Goal: Task Accomplishment & Management: Use online tool/utility

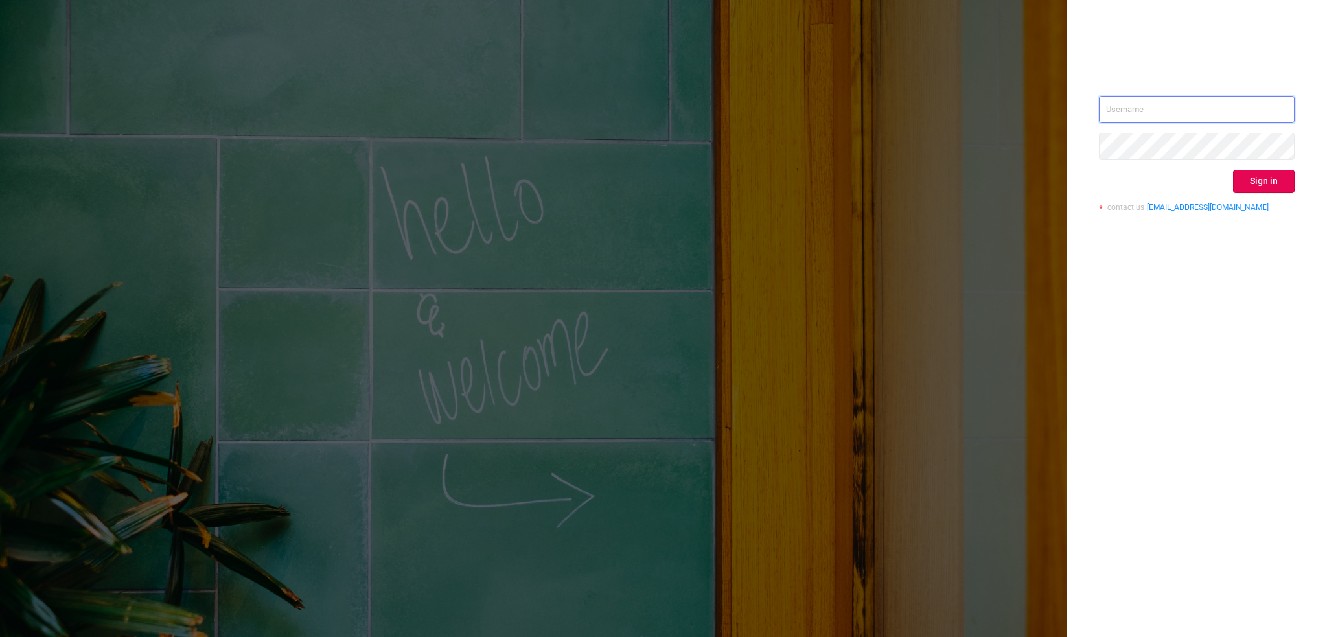
type input "[PERSON_NAME][EMAIL_ADDRESS][DOMAIN_NAME]"
click at [1185, 98] on input "[PERSON_NAME][EMAIL_ADDRESS][DOMAIN_NAME]" at bounding box center [1197, 109] width 196 height 27
click at [1259, 178] on button "Sign in" at bounding box center [1264, 181] width 62 height 23
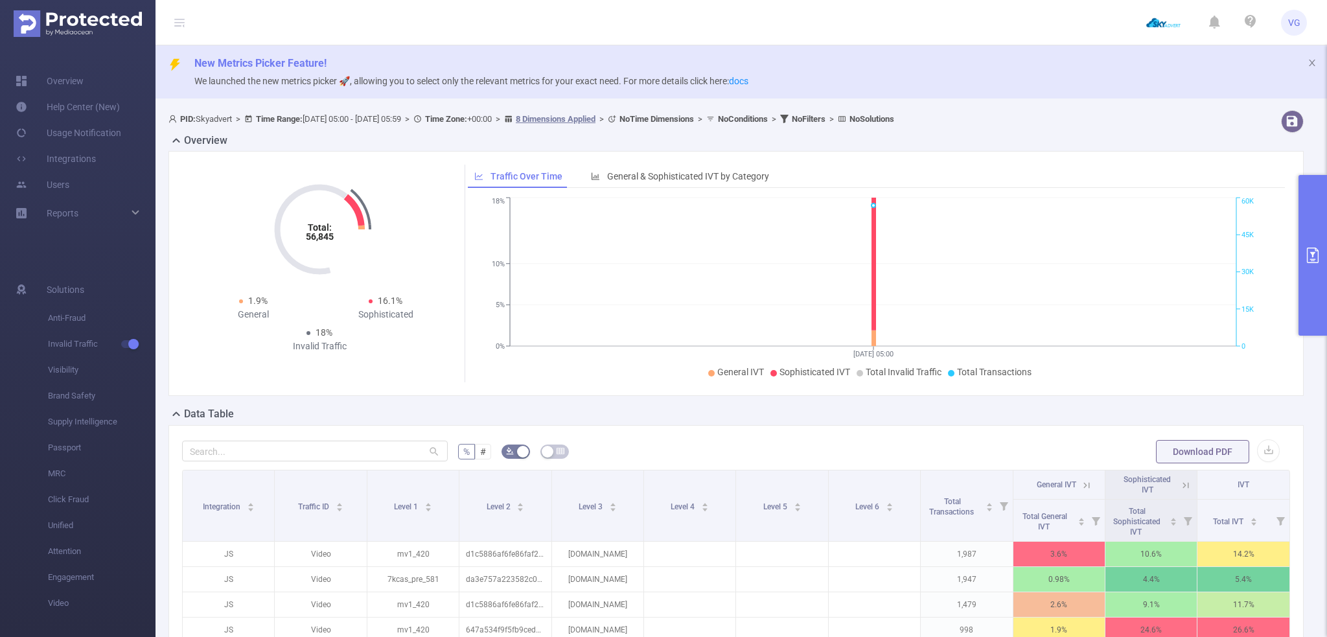
click at [1317, 244] on button "primary" at bounding box center [1313, 255] width 29 height 161
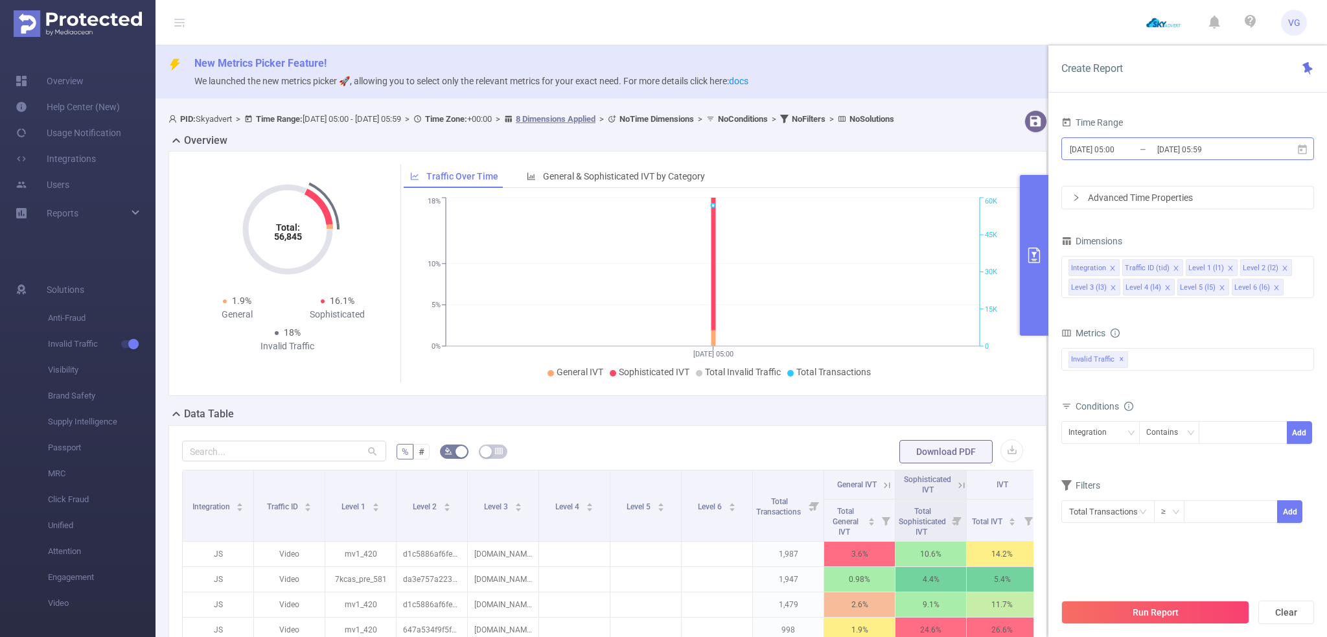
click at [1105, 145] on input "[DATE] 05:00" at bounding box center [1121, 149] width 105 height 17
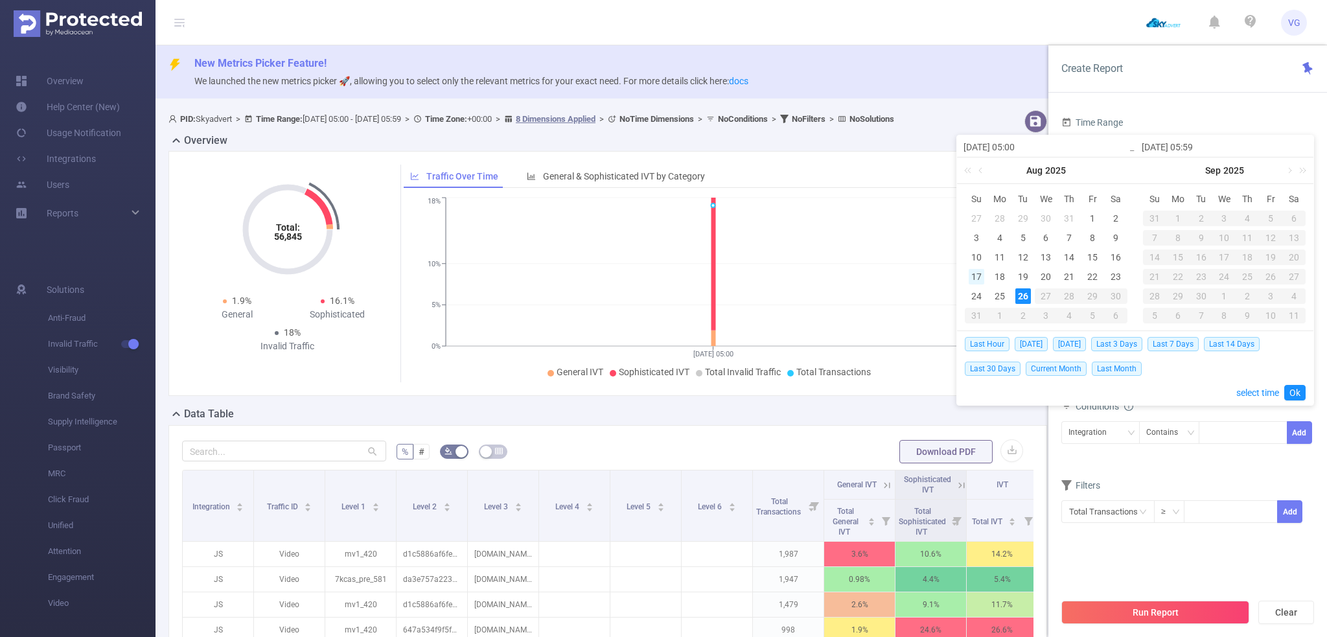
click at [975, 275] on div "17" at bounding box center [977, 277] width 16 height 16
click at [1017, 294] on div "26" at bounding box center [1024, 296] width 16 height 16
type input "[DATE] 05:00"
click at [1288, 393] on link "Ok" at bounding box center [1295, 393] width 21 height 16
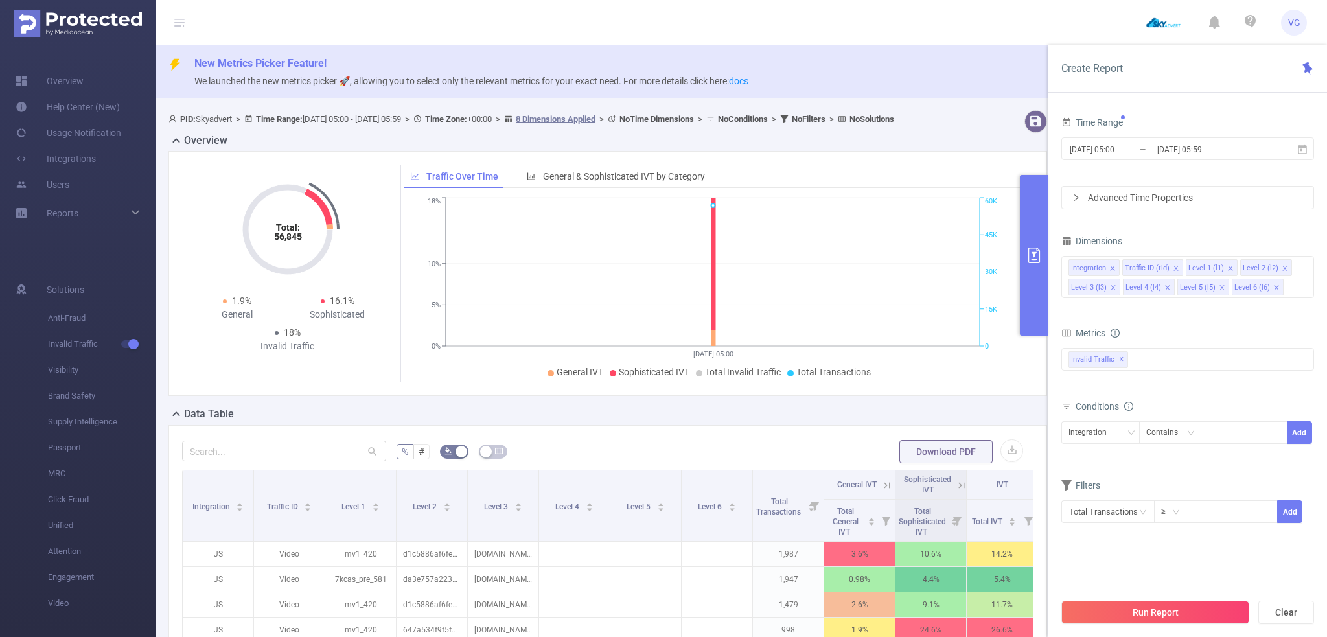
click at [1136, 206] on div "Advanced Time Properties" at bounding box center [1187, 198] width 251 height 22
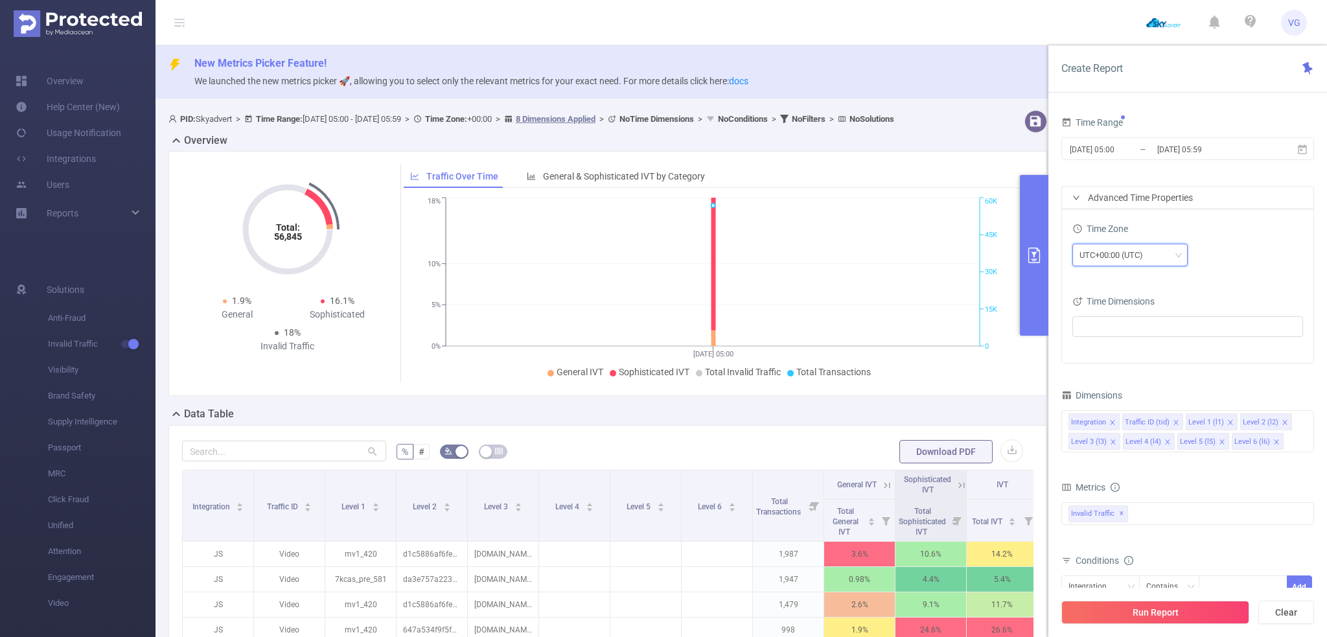
click at [1130, 250] on div "UTC+00:00 (UTC)" at bounding box center [1116, 254] width 73 height 21
click at [1117, 294] on li "UTC+03:00" at bounding box center [1129, 296] width 115 height 21
click at [1283, 421] on icon "icon: close" at bounding box center [1285, 422] width 5 height 5
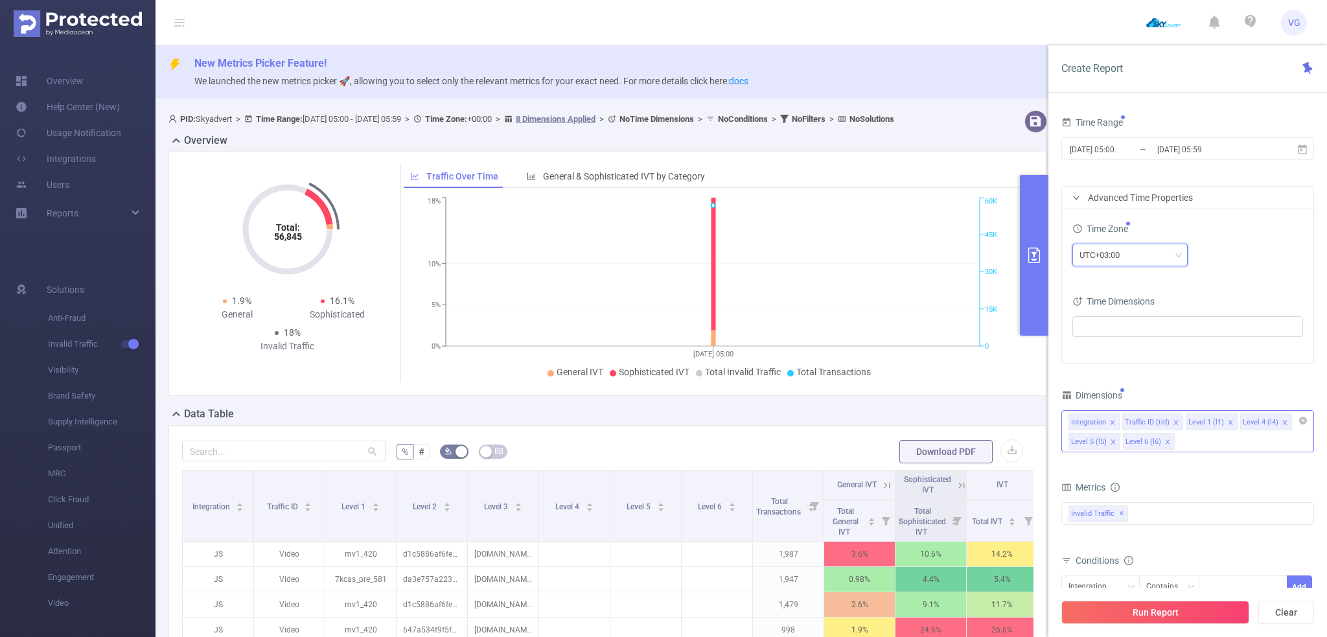
click at [1283, 421] on icon "icon: close" at bounding box center [1285, 422] width 5 height 5
click at [1115, 439] on icon "icon: close" at bounding box center [1113, 441] width 5 height 5
click at [1185, 622] on button "Run Report" at bounding box center [1156, 612] width 188 height 23
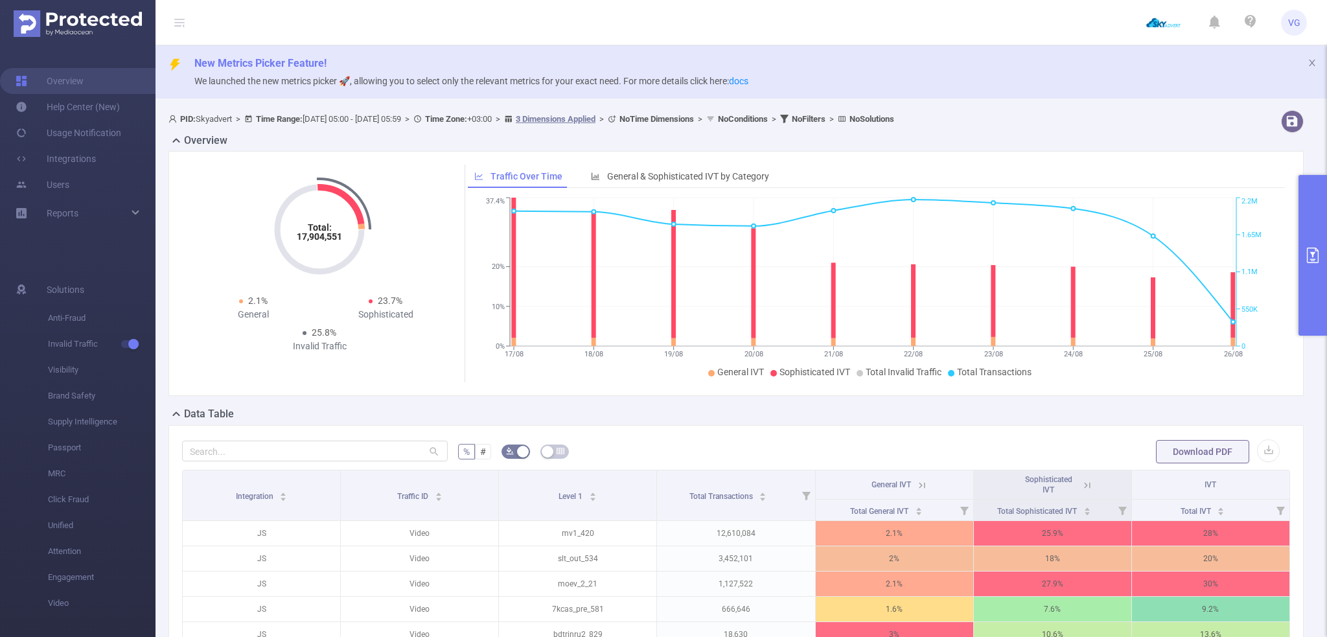
click at [1305, 257] on icon "primary" at bounding box center [1313, 256] width 16 height 16
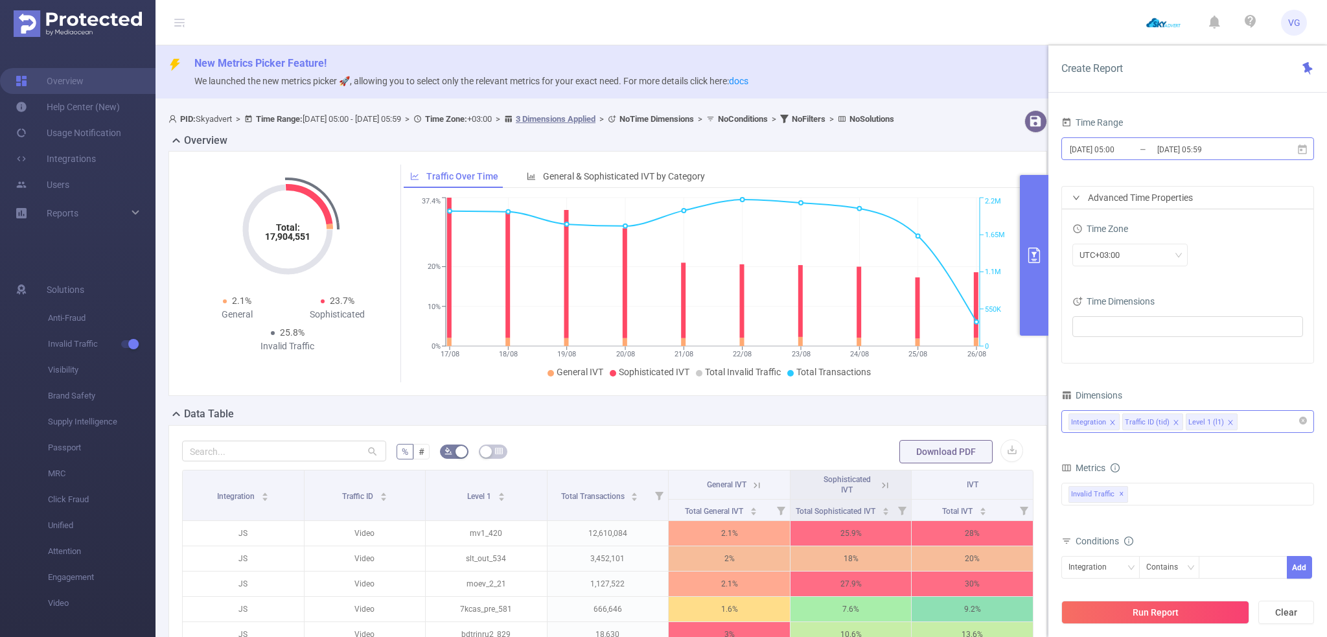
click at [1152, 154] on input "[DATE] 05:00" at bounding box center [1121, 149] width 105 height 17
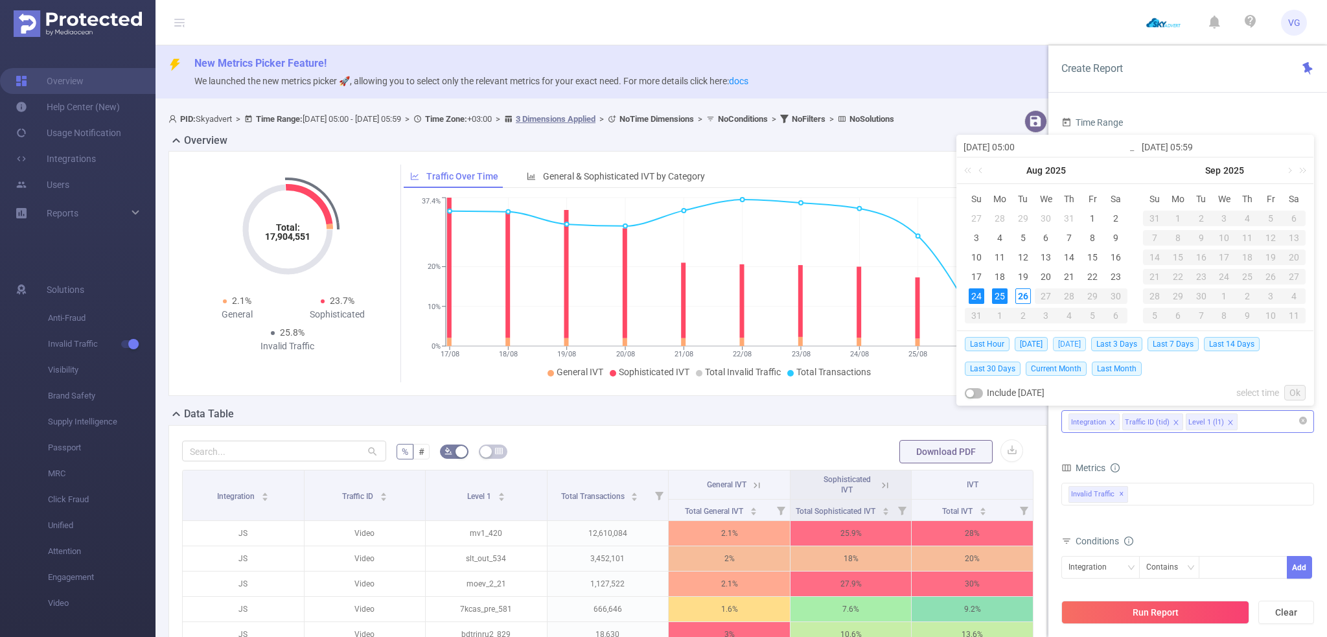
click at [1082, 345] on span "[DATE]" at bounding box center [1069, 344] width 33 height 14
type input "[DATE] 00:00"
type input "[DATE] 23:59"
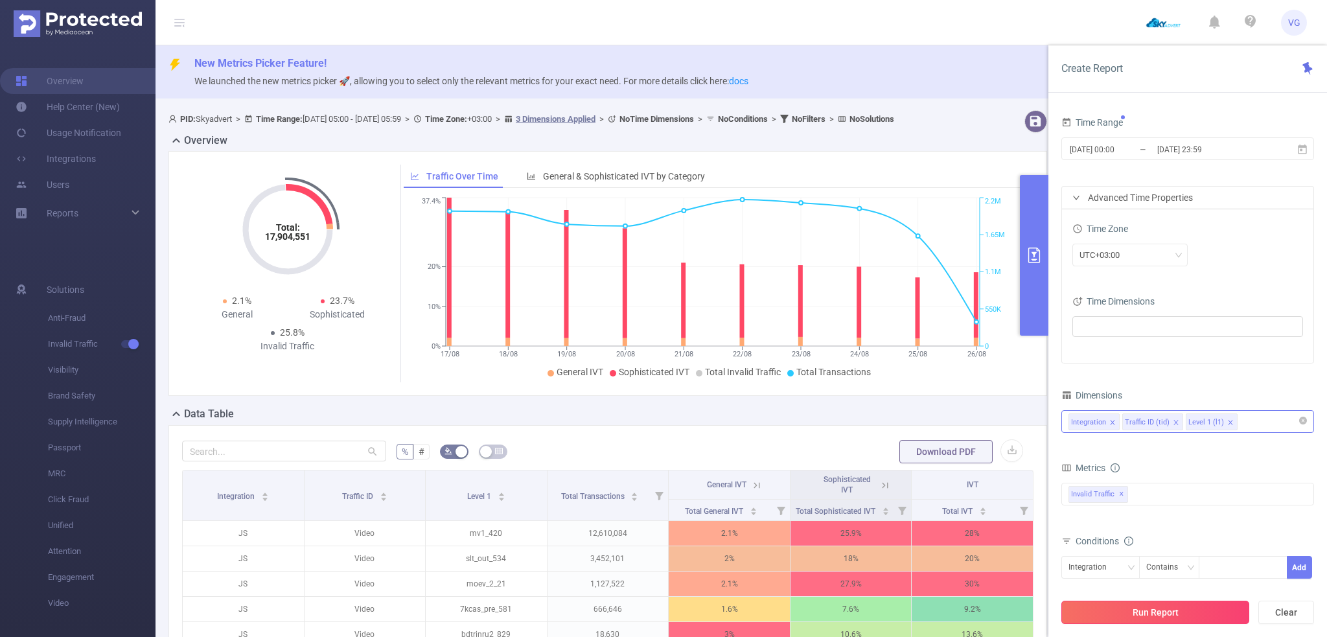
click at [1152, 614] on button "Run Report" at bounding box center [1156, 612] width 188 height 23
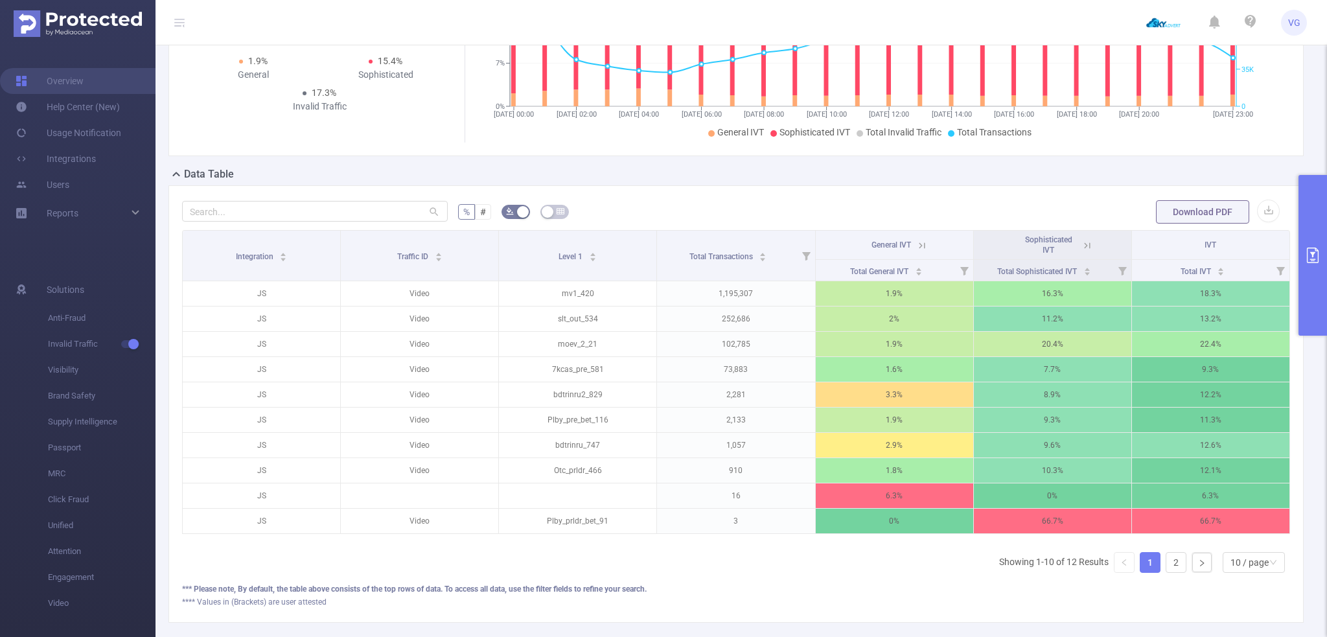
scroll to position [259, 0]
